Goal: Book appointment/travel/reservation

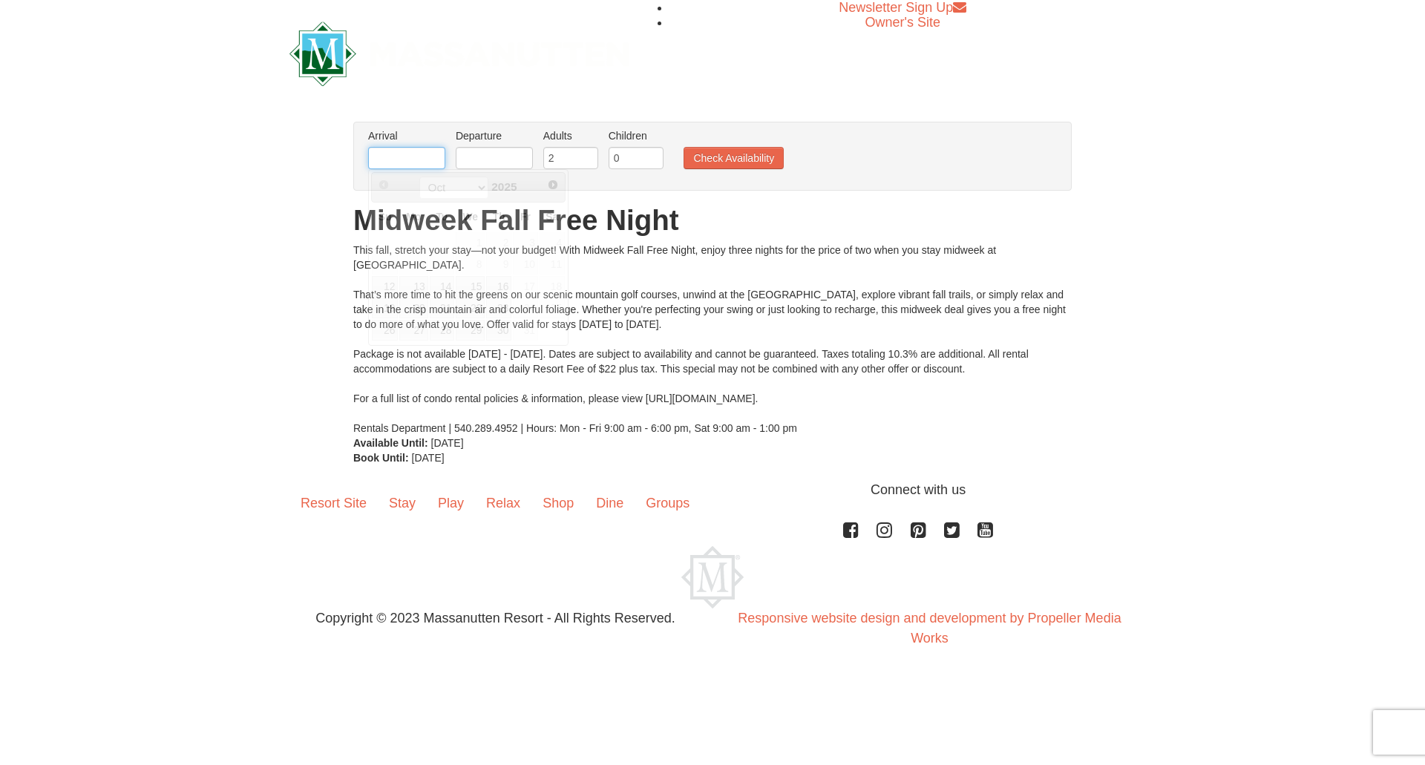
click at [407, 165] on input "text" at bounding box center [406, 158] width 77 height 22
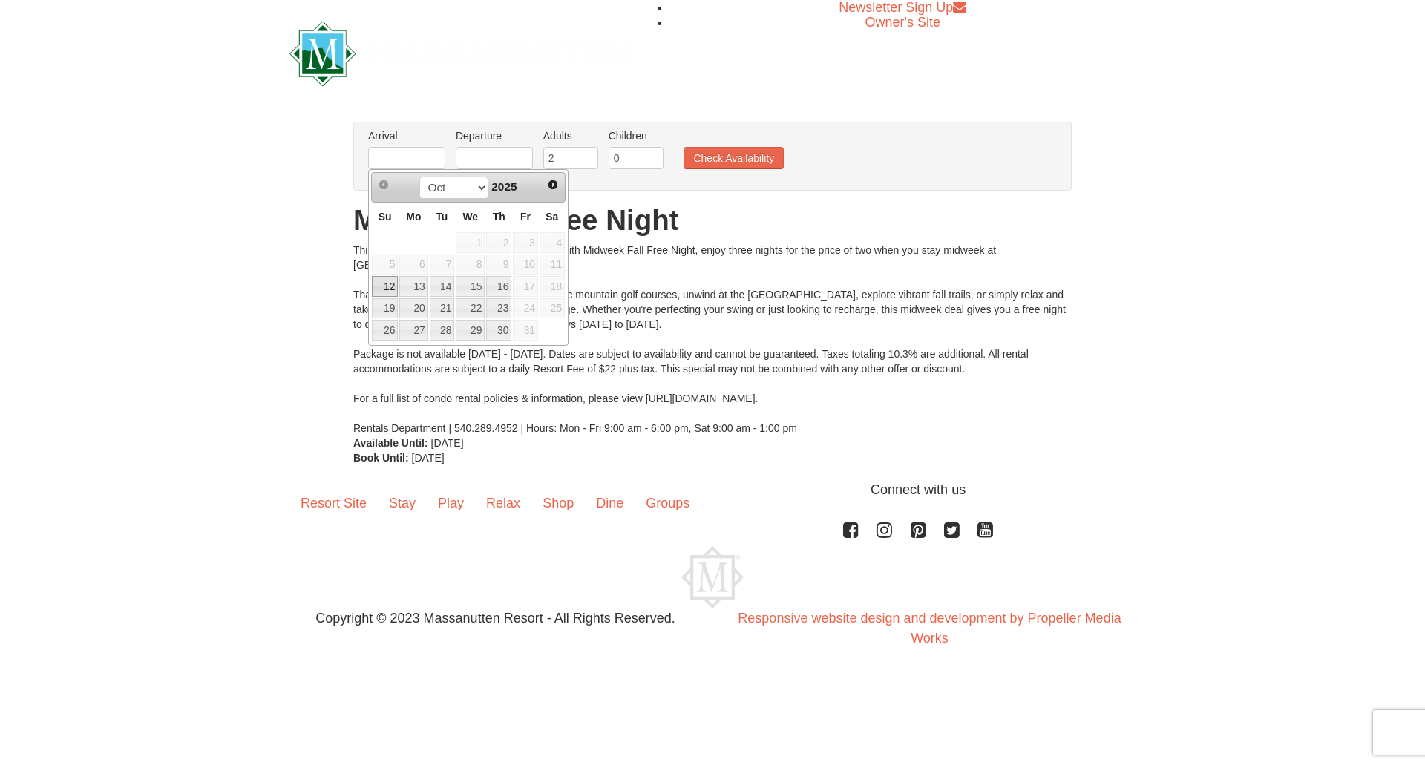
click at [391, 289] on link "12" at bounding box center [385, 286] width 26 height 21
type input "[DATE]"
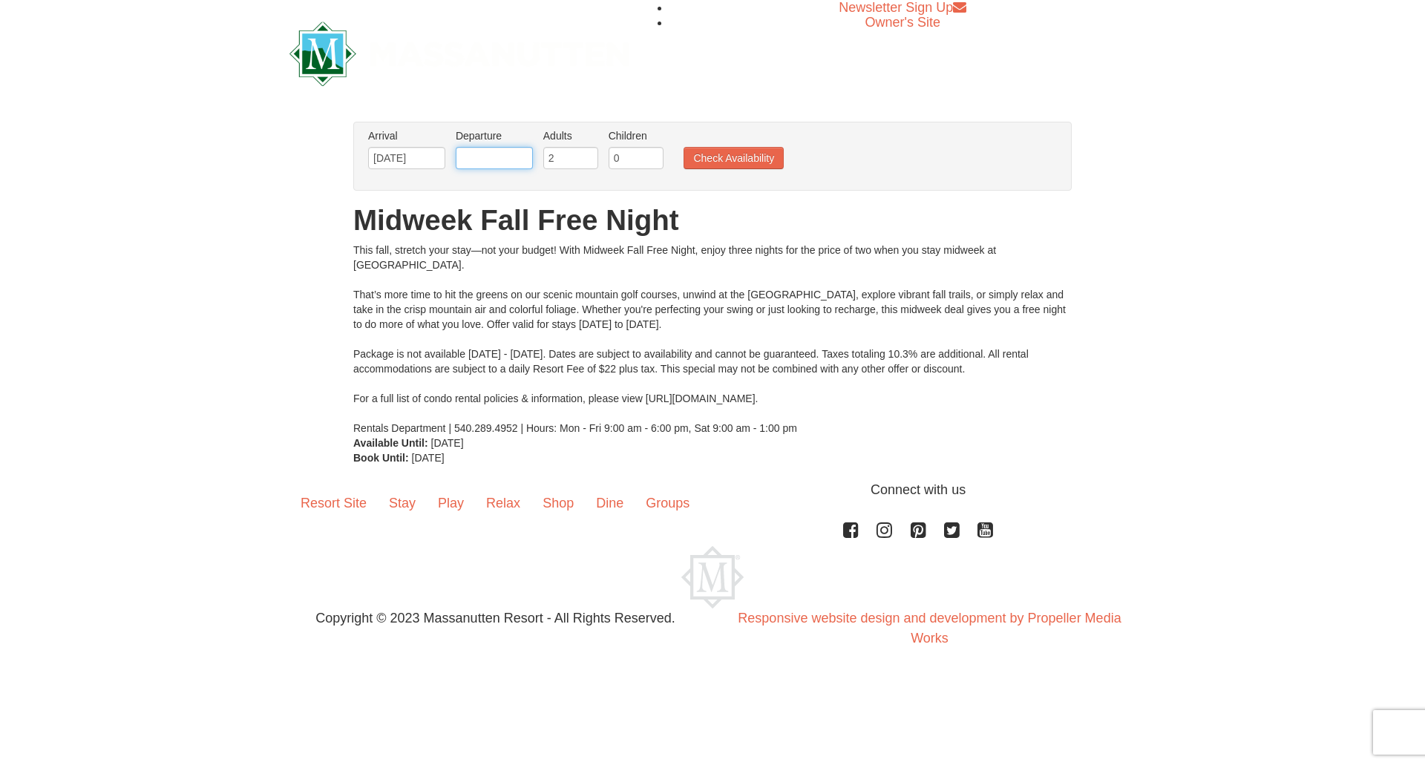
click at [507, 163] on input "text" at bounding box center [494, 158] width 77 height 22
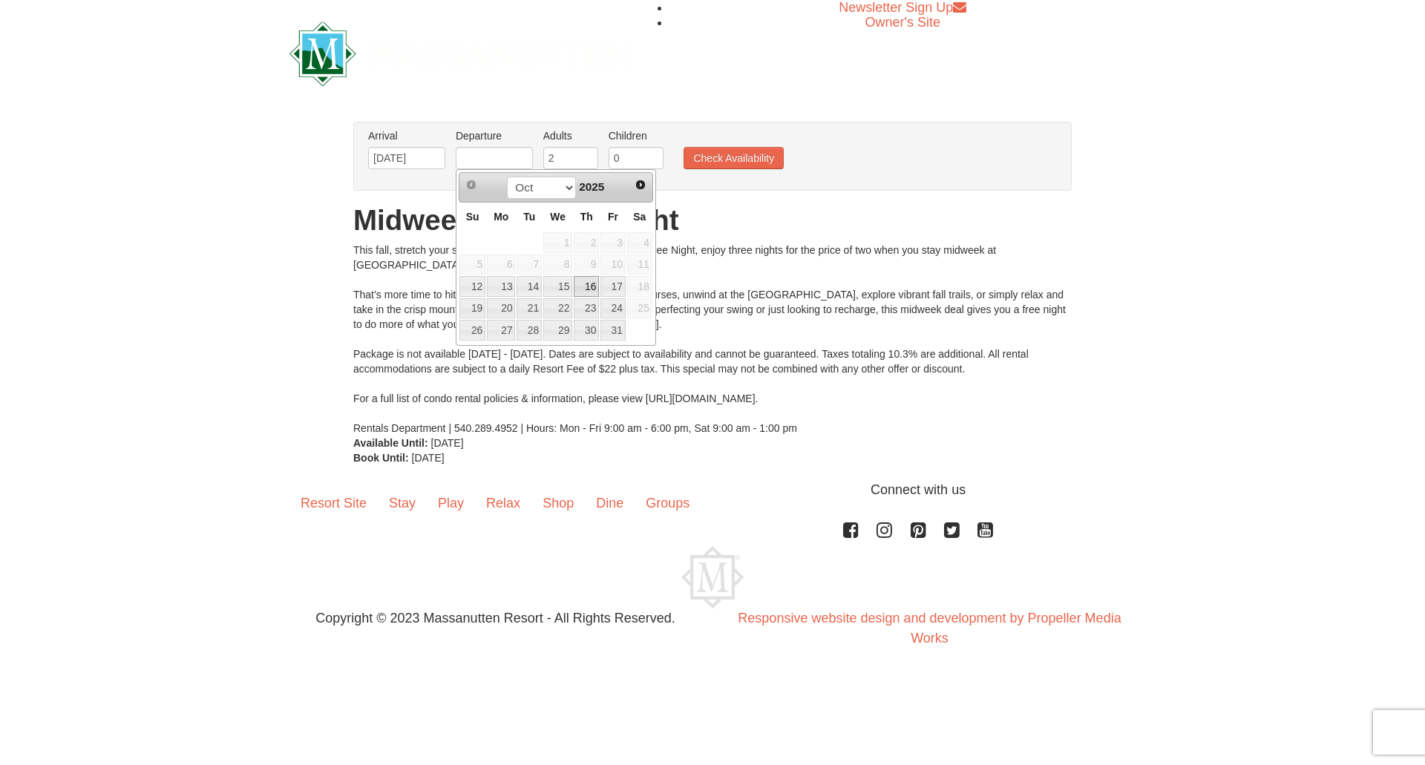
click at [582, 285] on link "16" at bounding box center [586, 286] width 25 height 21
type input "[DATE]"
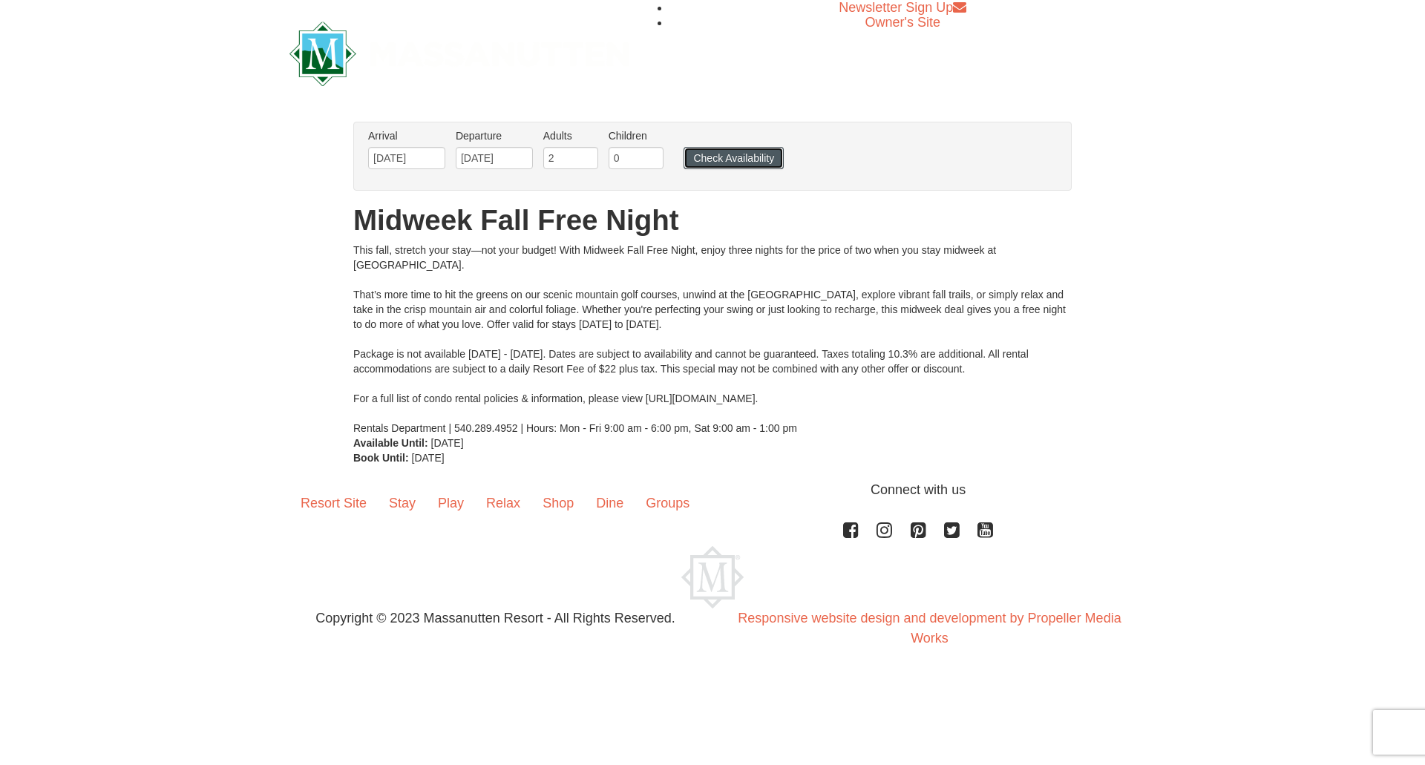
click at [732, 158] on button "Check Availability" at bounding box center [733, 158] width 100 height 22
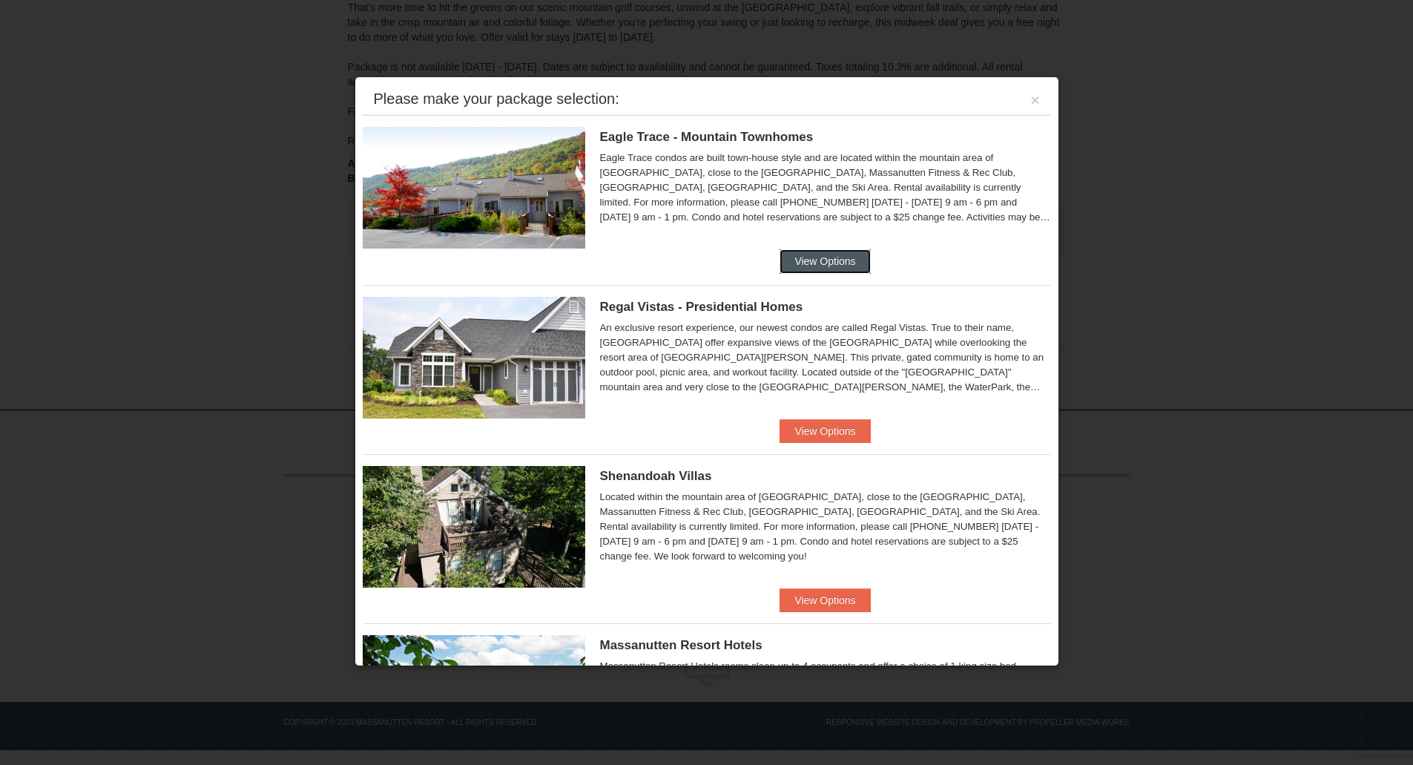
click at [812, 263] on button "View Options" at bounding box center [825, 261] width 91 height 24
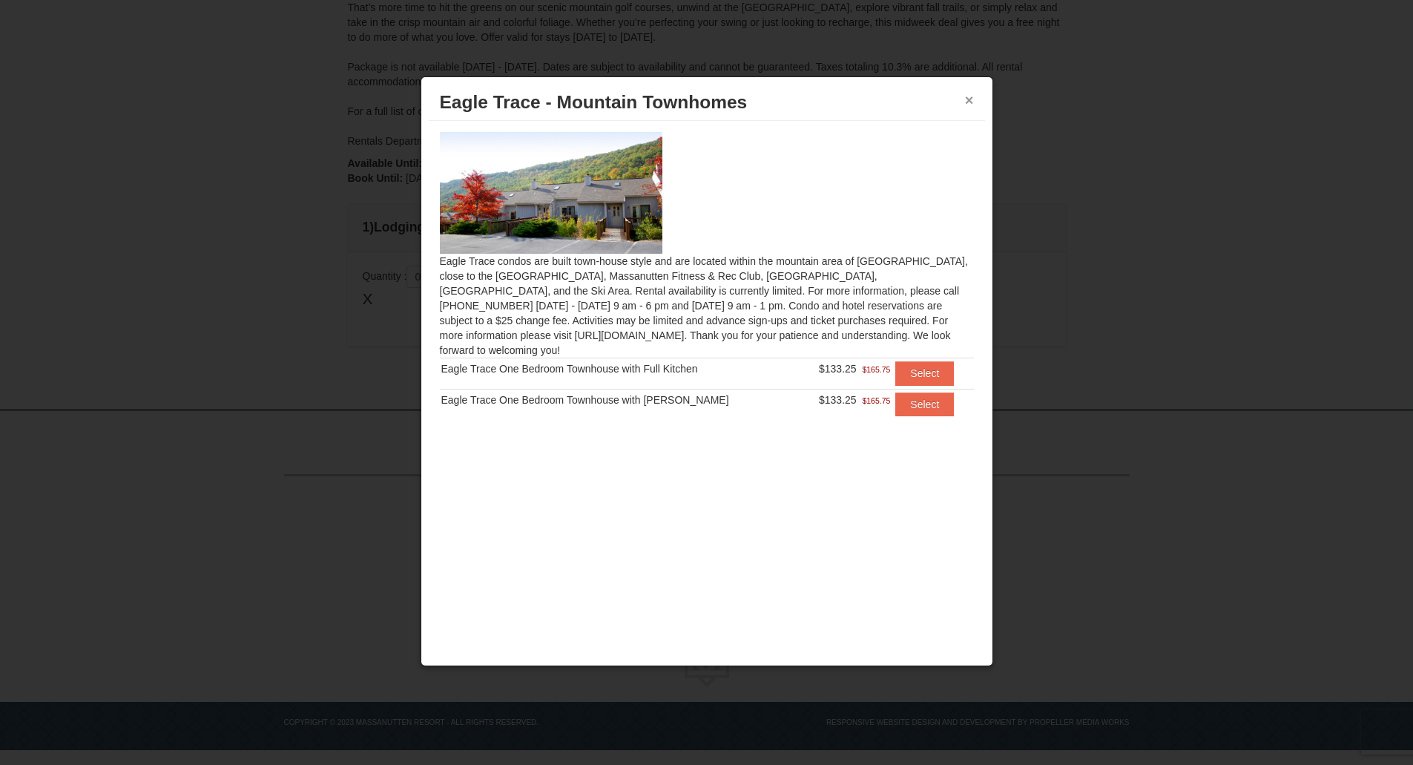
click at [971, 102] on button "×" at bounding box center [969, 100] width 9 height 15
